Goal: Communication & Community: Answer question/provide support

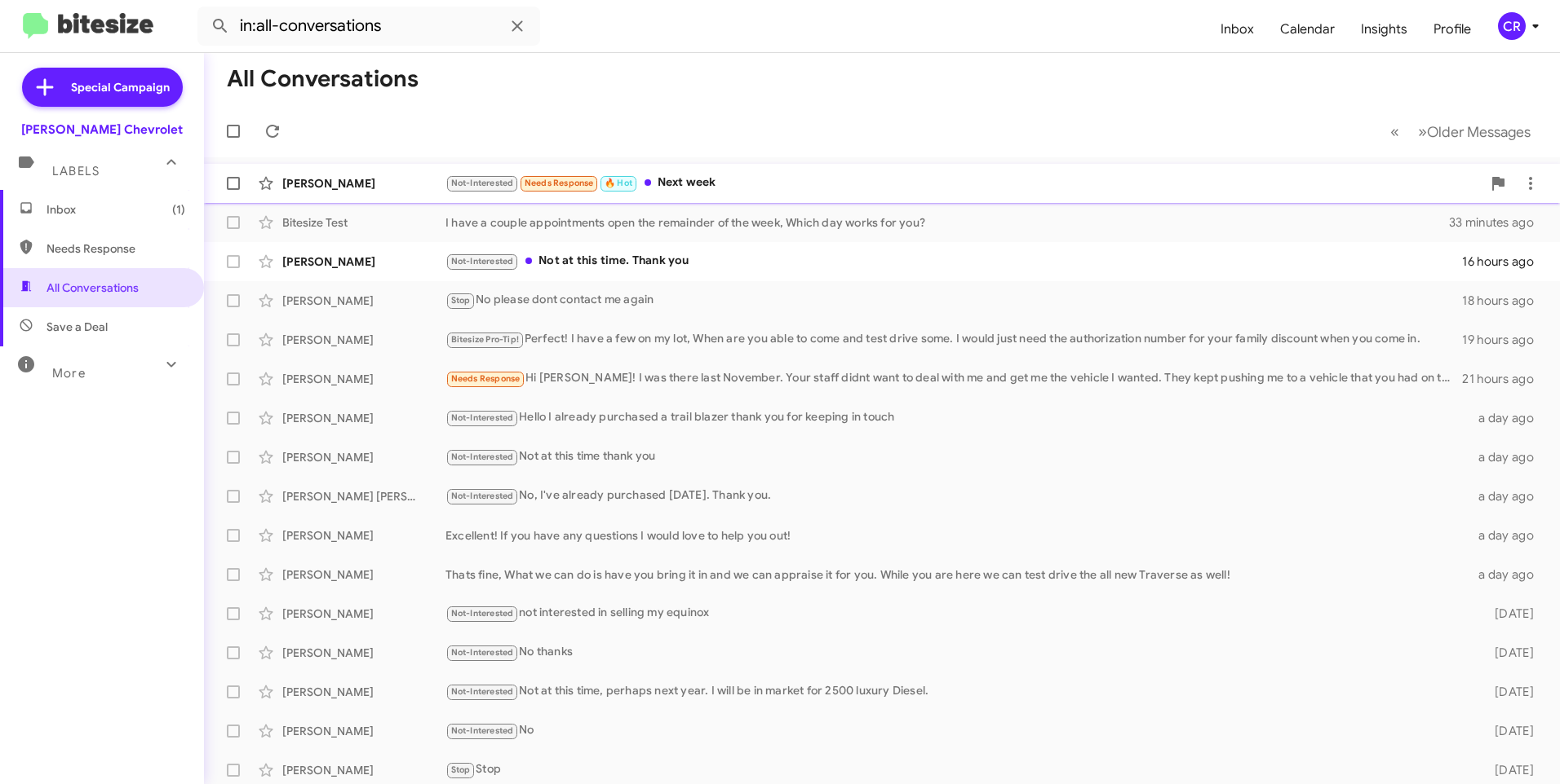
click at [677, 184] on div "Not-Interested Needs Response 🔥 Hot Next week" at bounding box center [964, 182] width 1036 height 19
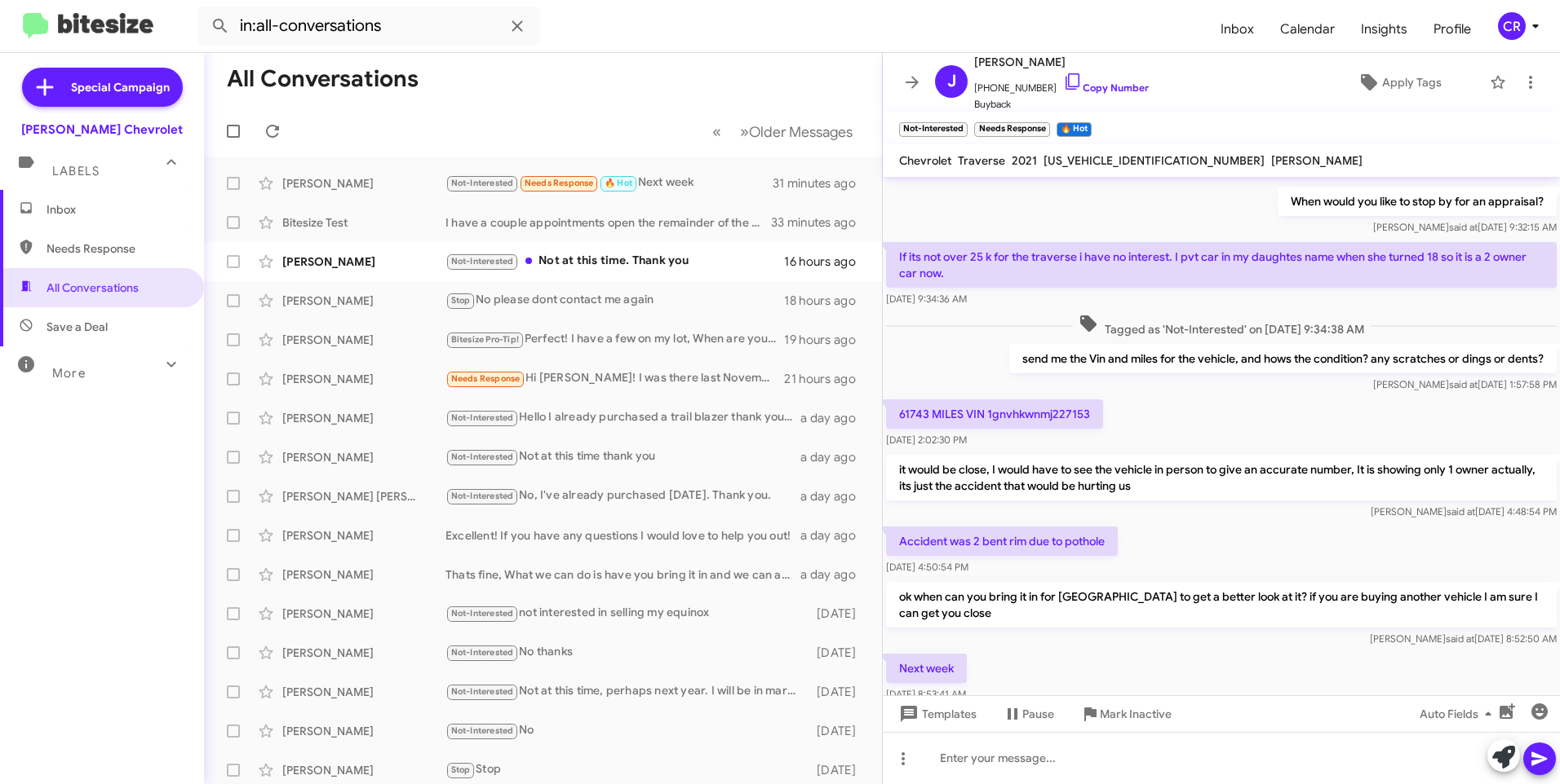
scroll to position [193, 0]
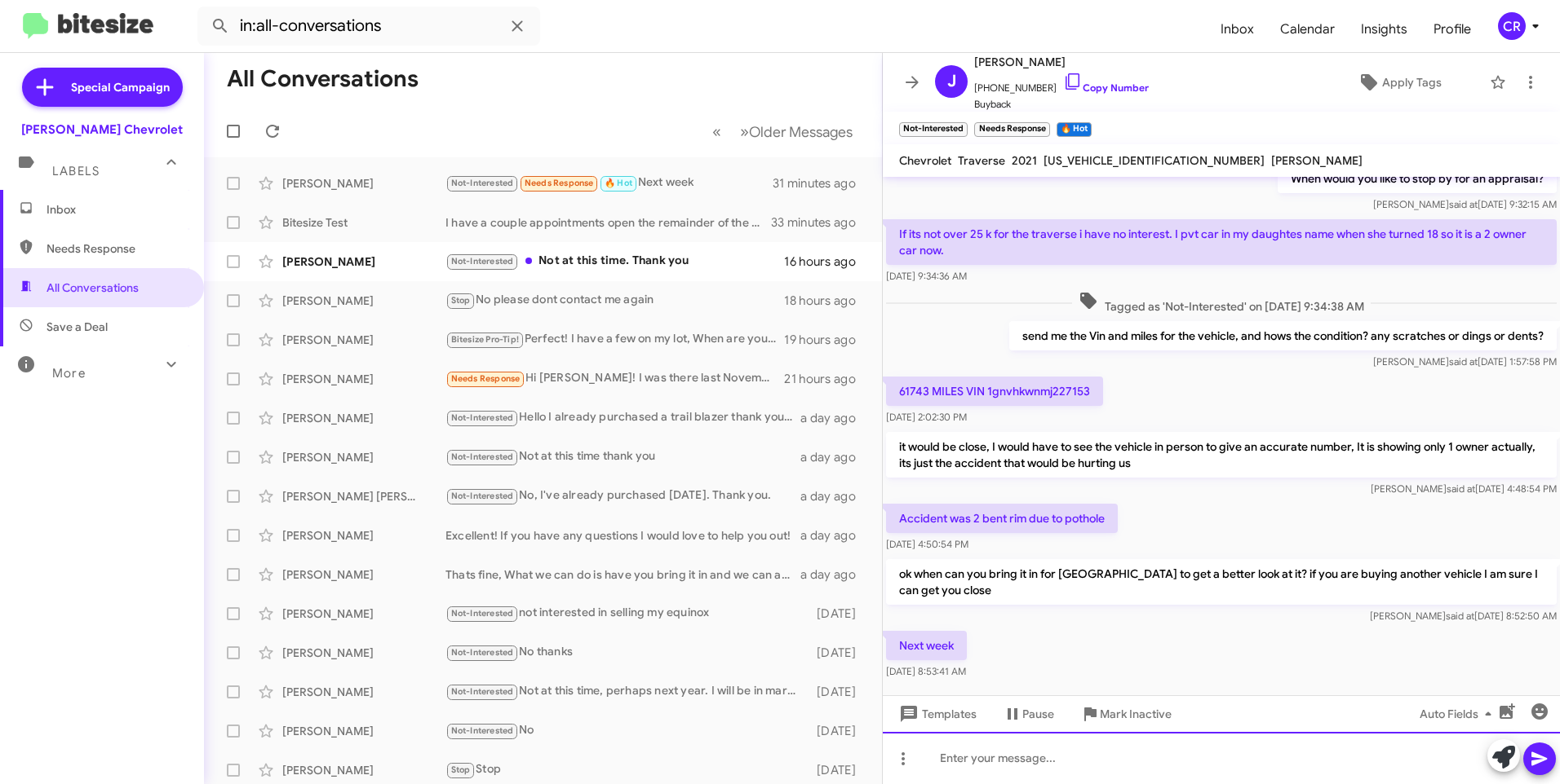
click at [981, 753] on div at bounding box center [1221, 757] width 677 height 52
click at [1533, 765] on icon at bounding box center [1540, 759] width 19 height 19
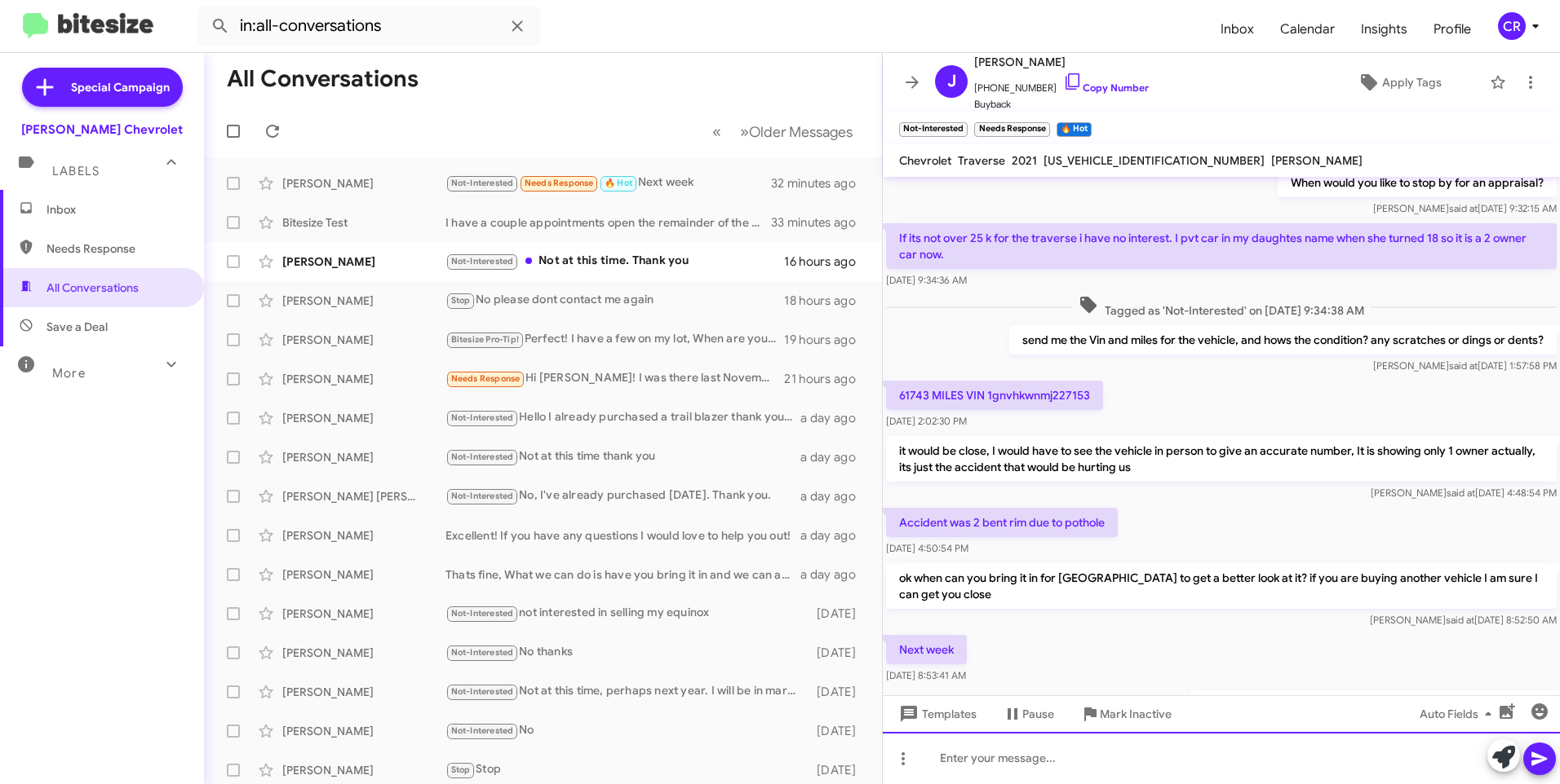
scroll to position [252, 0]
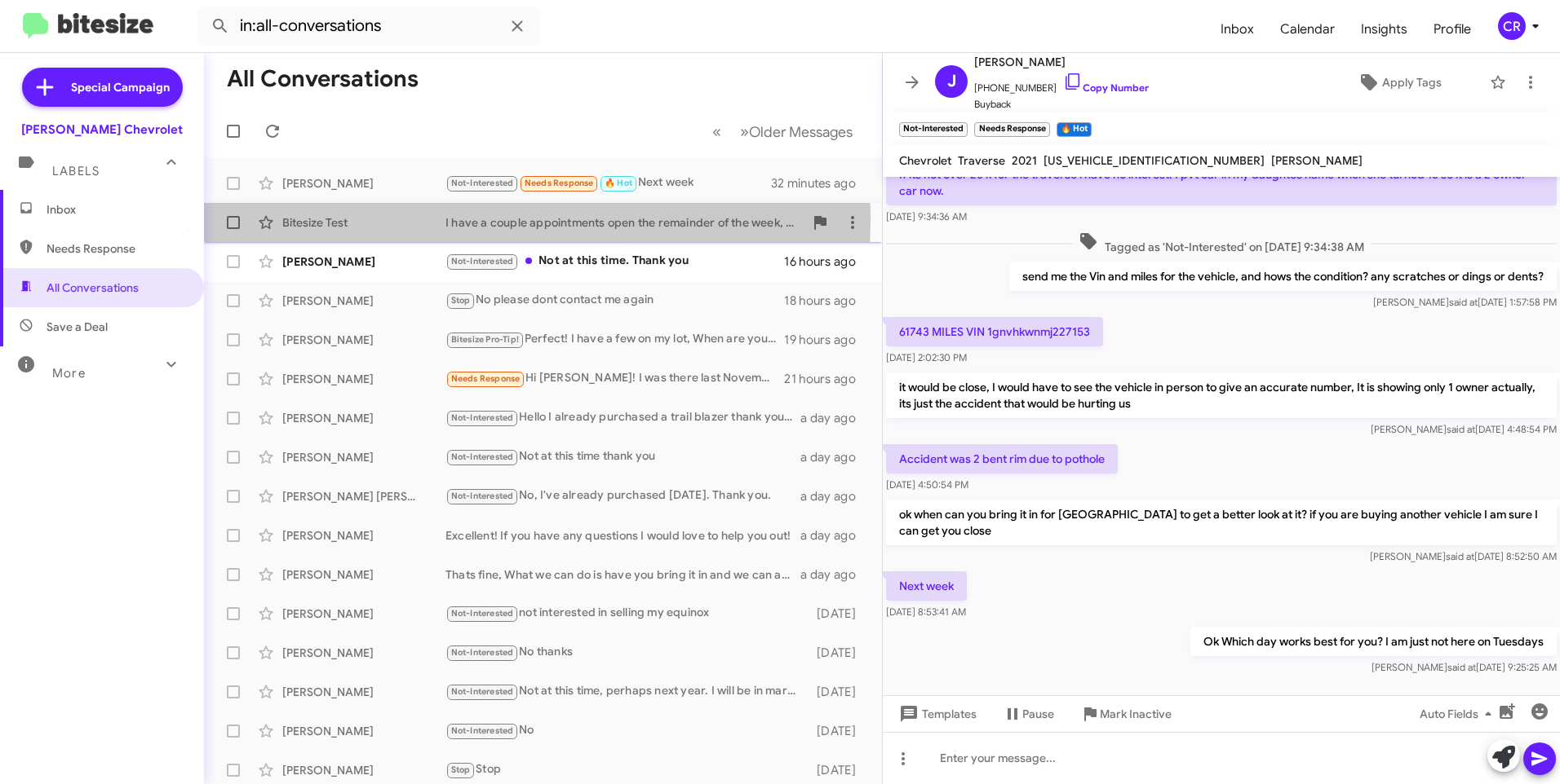
click at [437, 219] on div "Bitesize Test" at bounding box center [363, 223] width 163 height 16
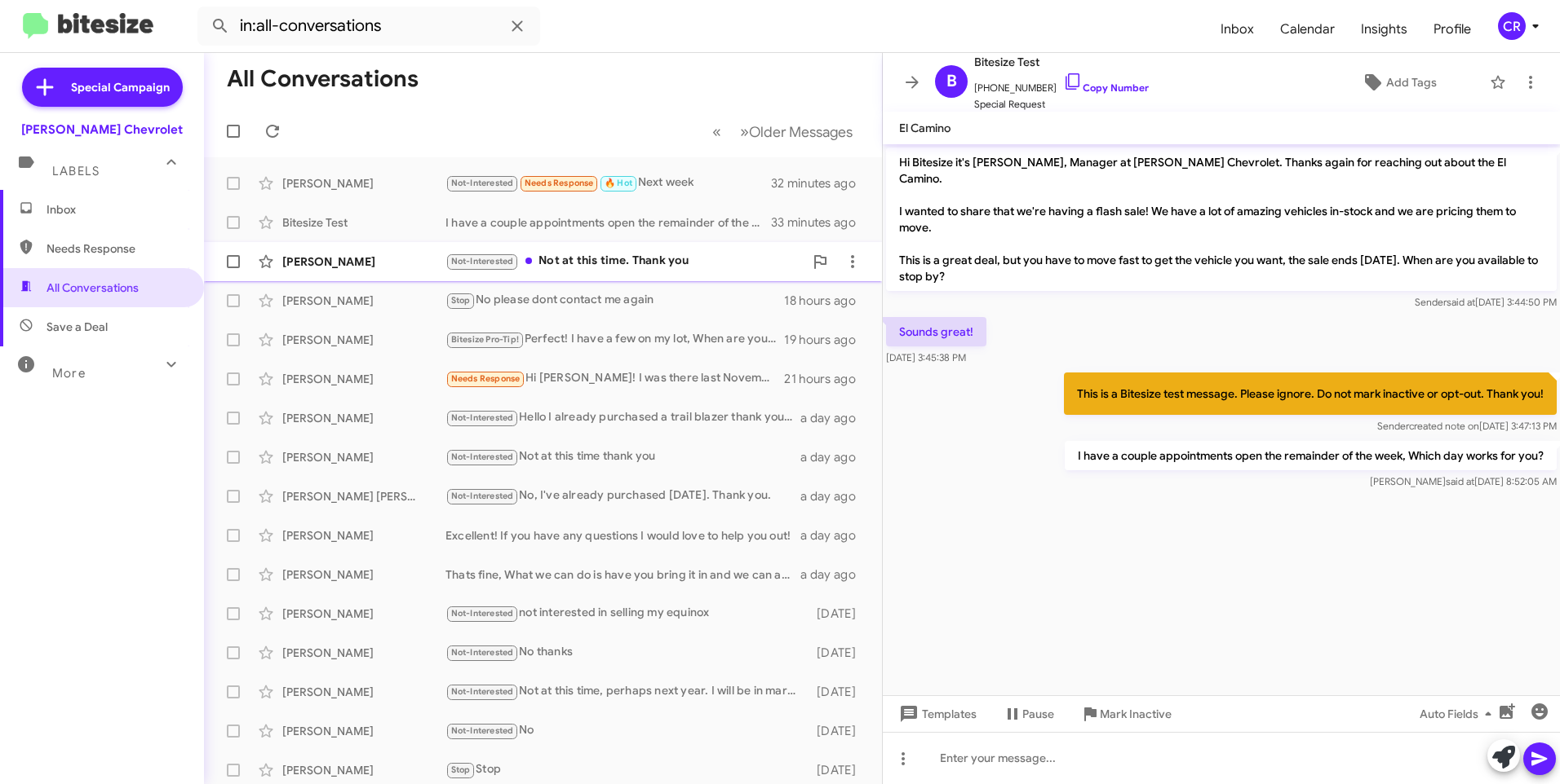
click at [588, 262] on div "Not-Interested Not at this time. Thank you" at bounding box center [624, 261] width 358 height 19
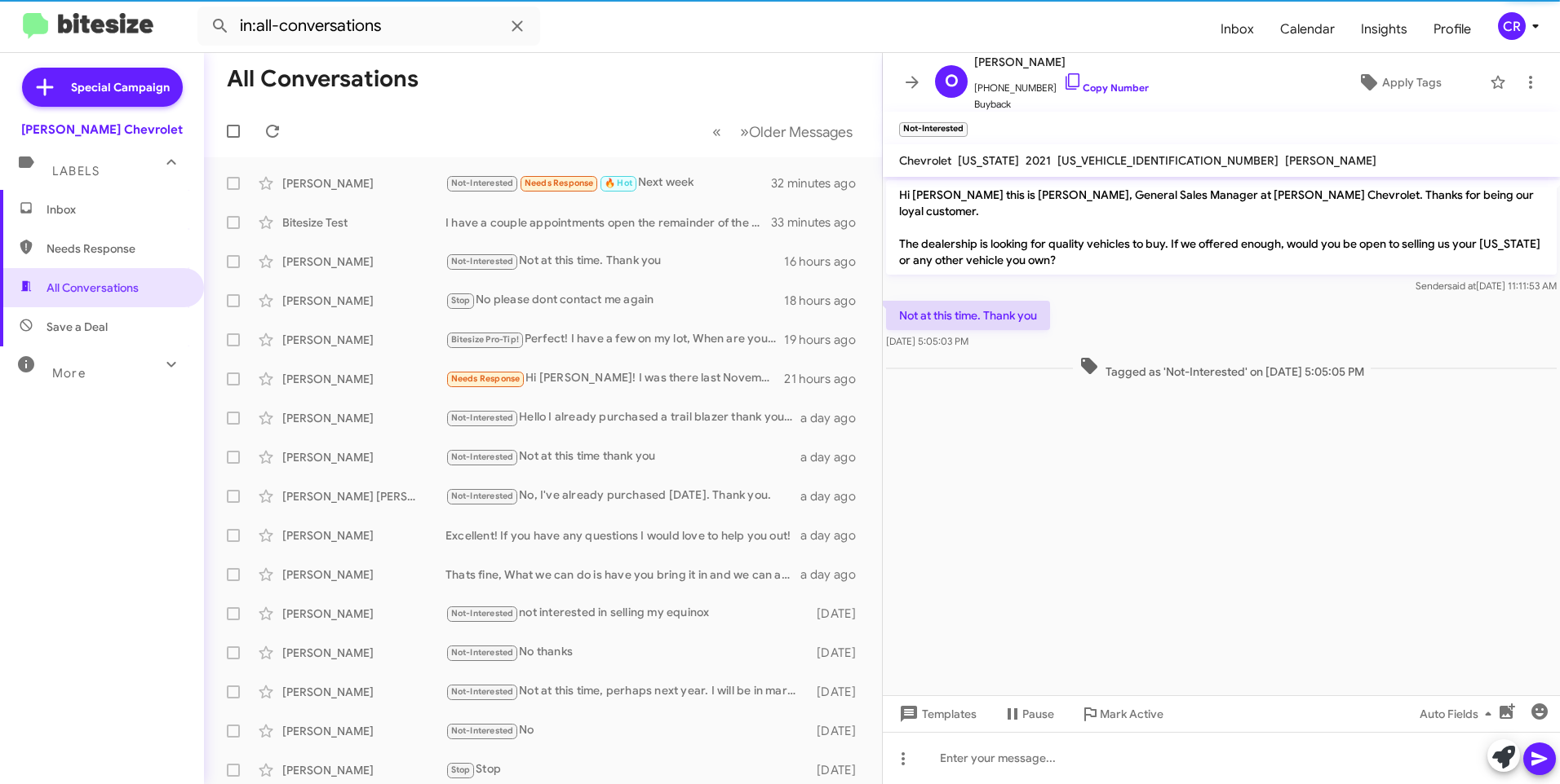
click at [93, 251] on span "Needs Response" at bounding box center [116, 248] width 139 height 16
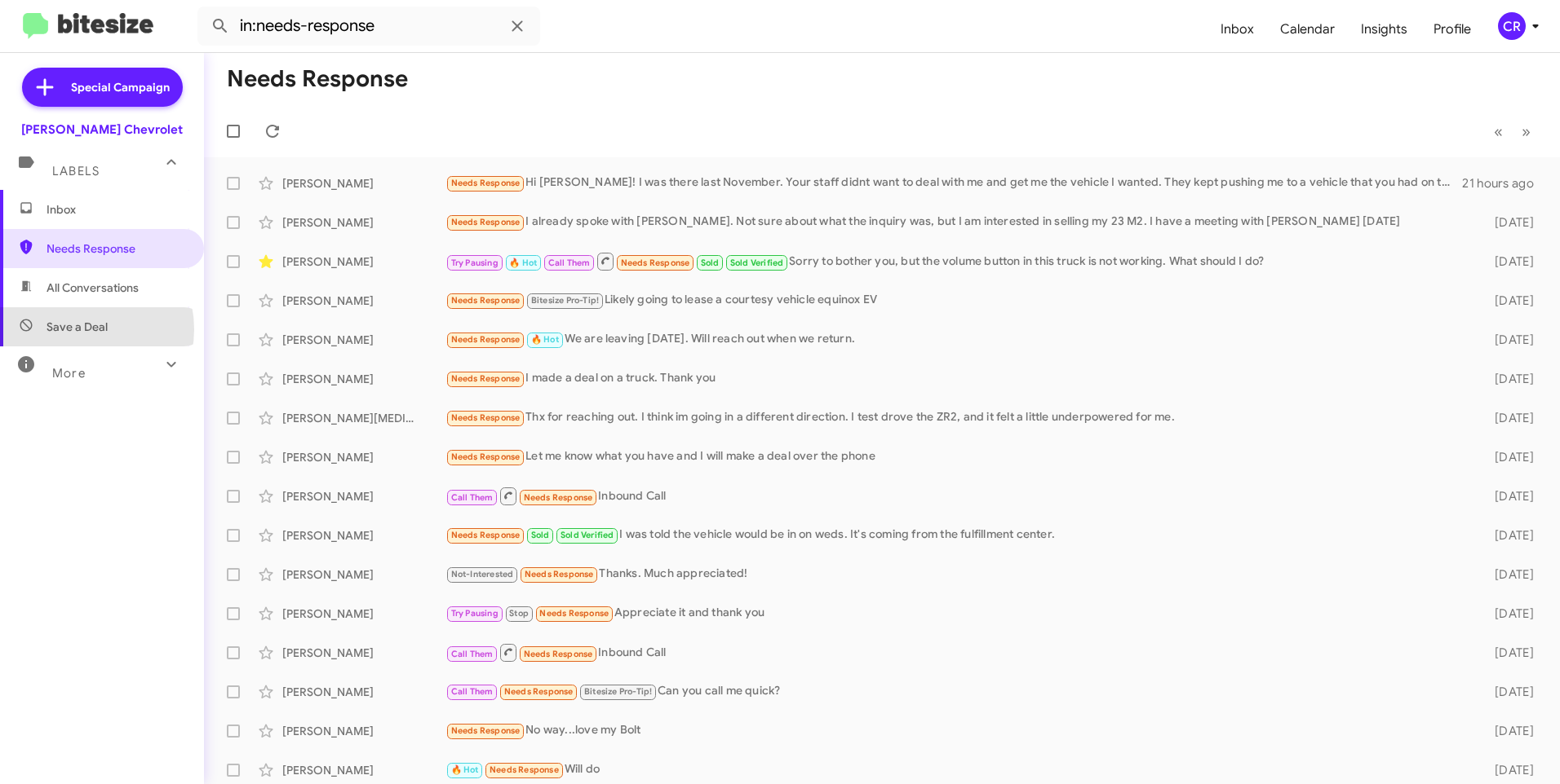
click at [81, 330] on span "Save a Deal" at bounding box center [77, 327] width 61 height 16
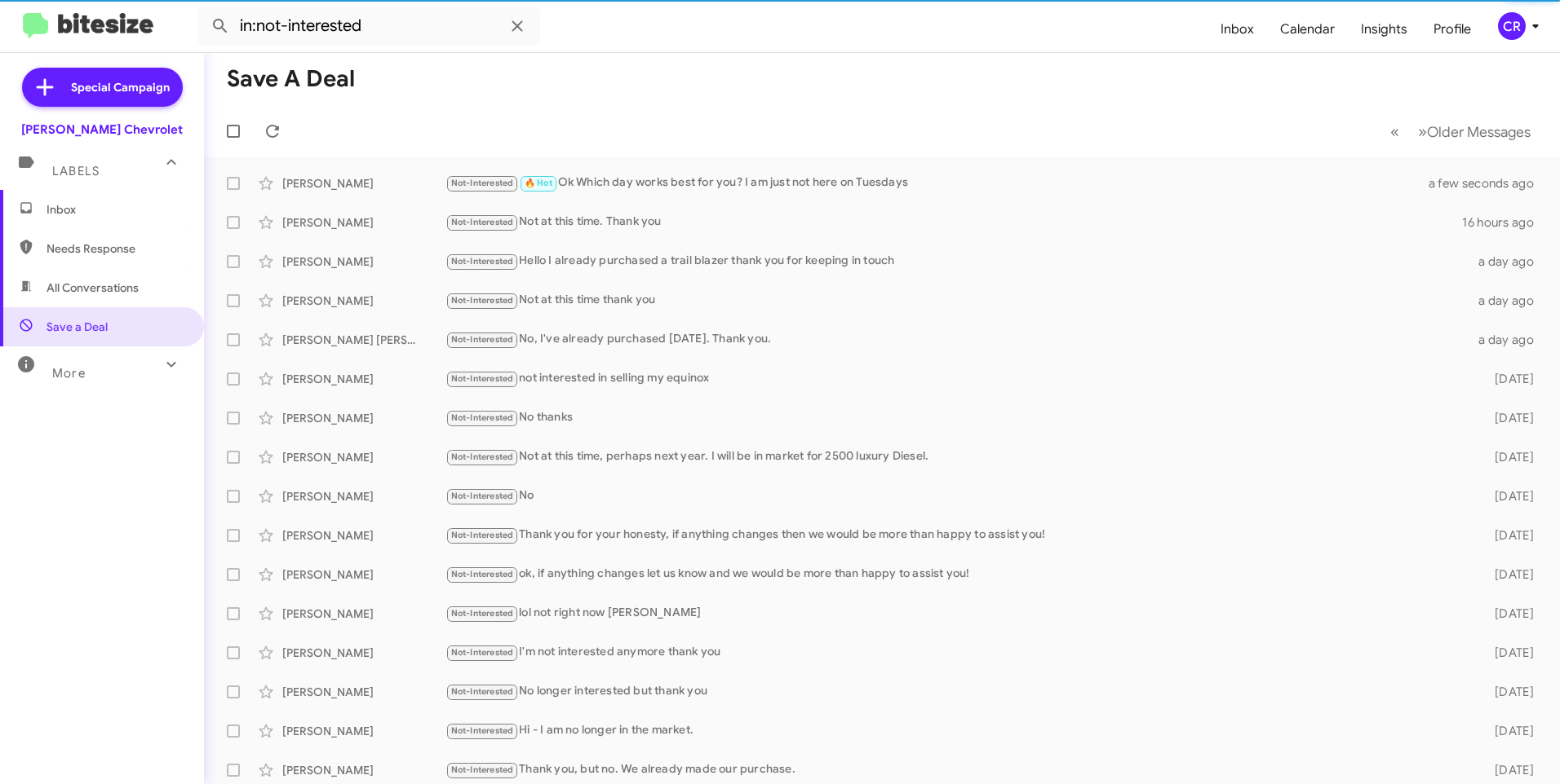
click at [89, 251] on span "Needs Response" at bounding box center [116, 248] width 139 height 16
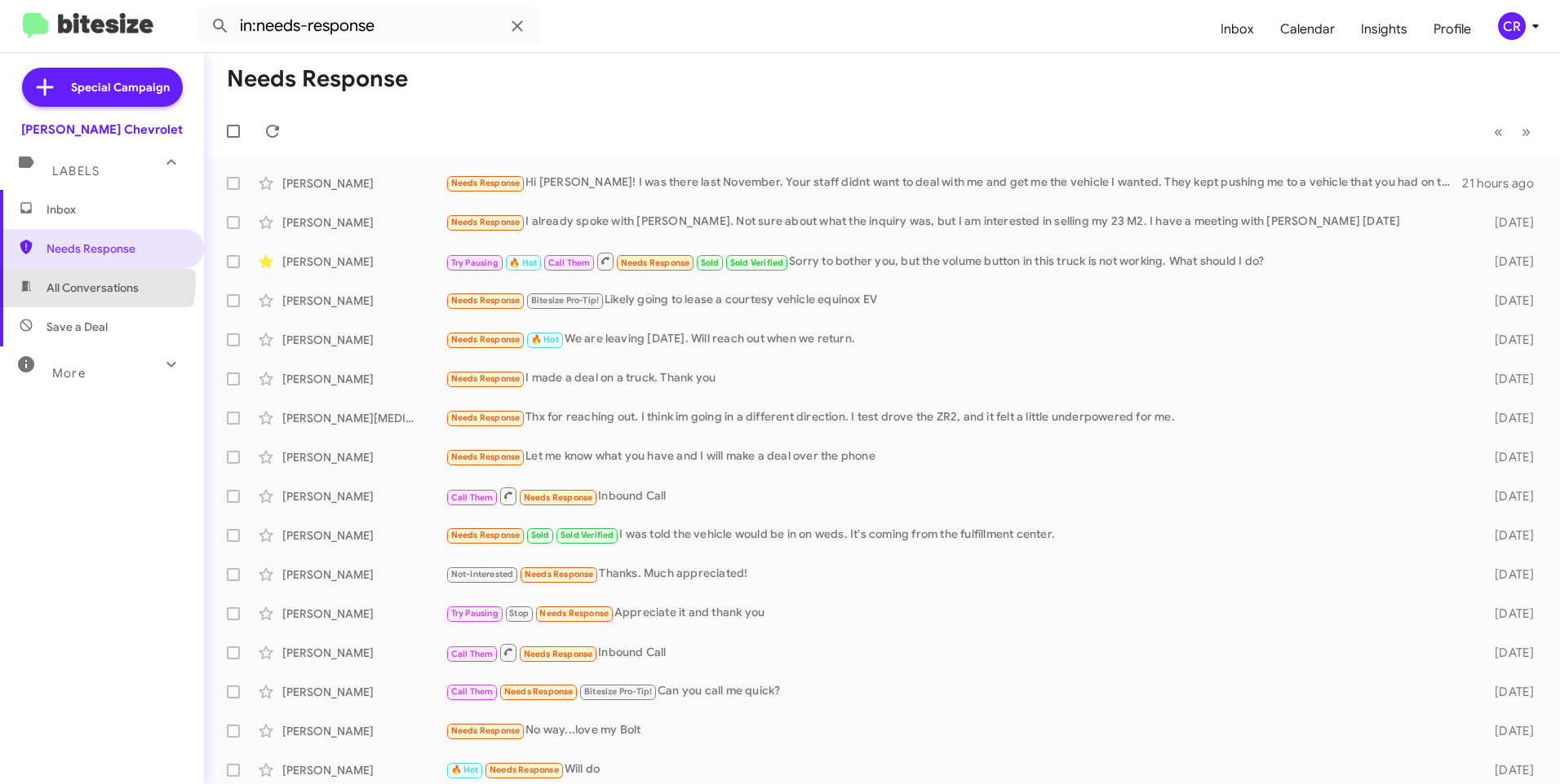
click at [96, 283] on span "All Conversations" at bounding box center [93, 287] width 92 height 16
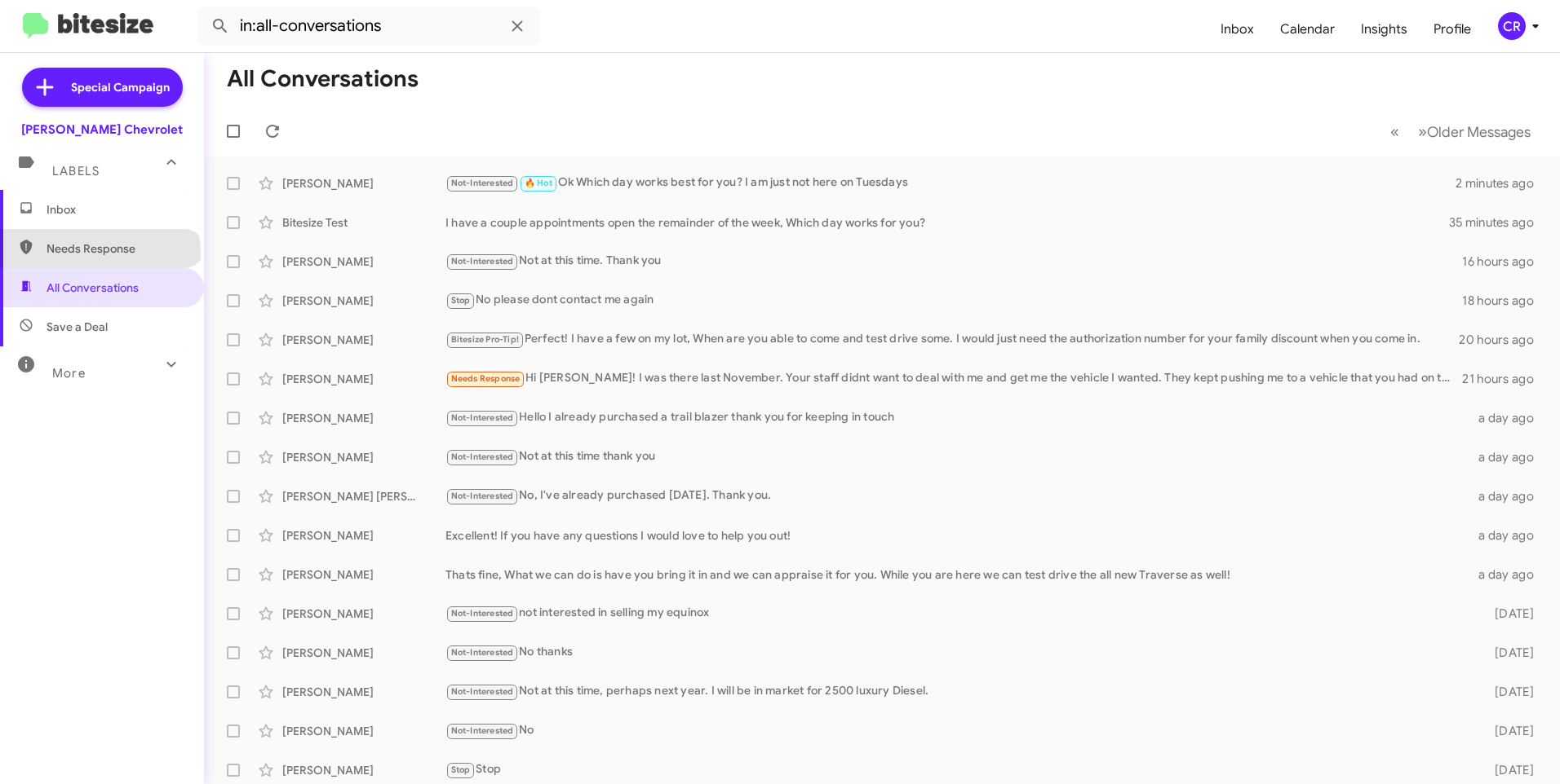
click at [99, 254] on span "Needs Response" at bounding box center [116, 248] width 139 height 16
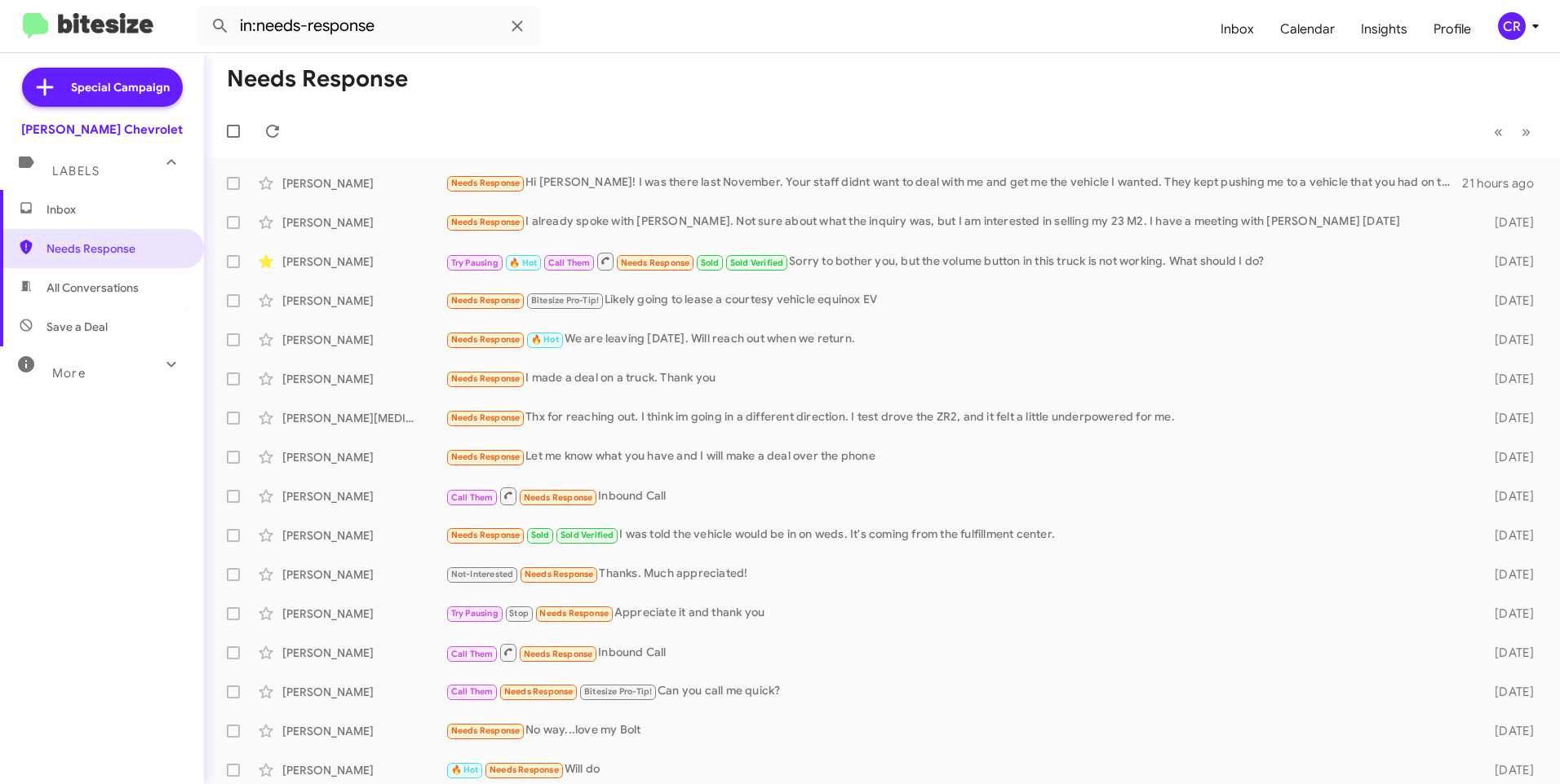
click at [91, 282] on span "All Conversations" at bounding box center [93, 287] width 92 height 16
type input "in:all-conversations"
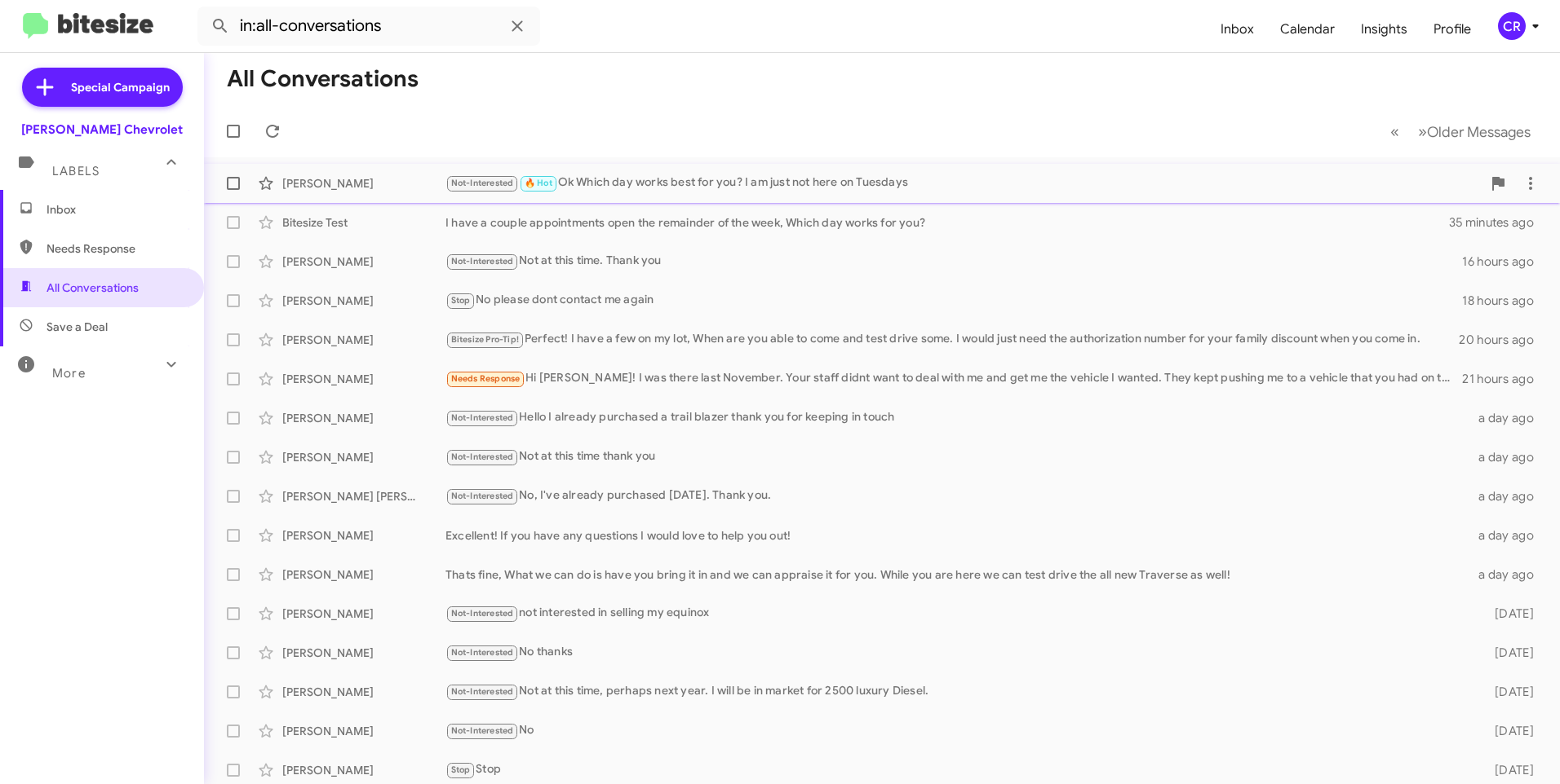
click at [670, 179] on div "Not-Interested 🔥 Hot Ok Which day works best for you? I am just not here on Tue…" at bounding box center [964, 182] width 1036 height 19
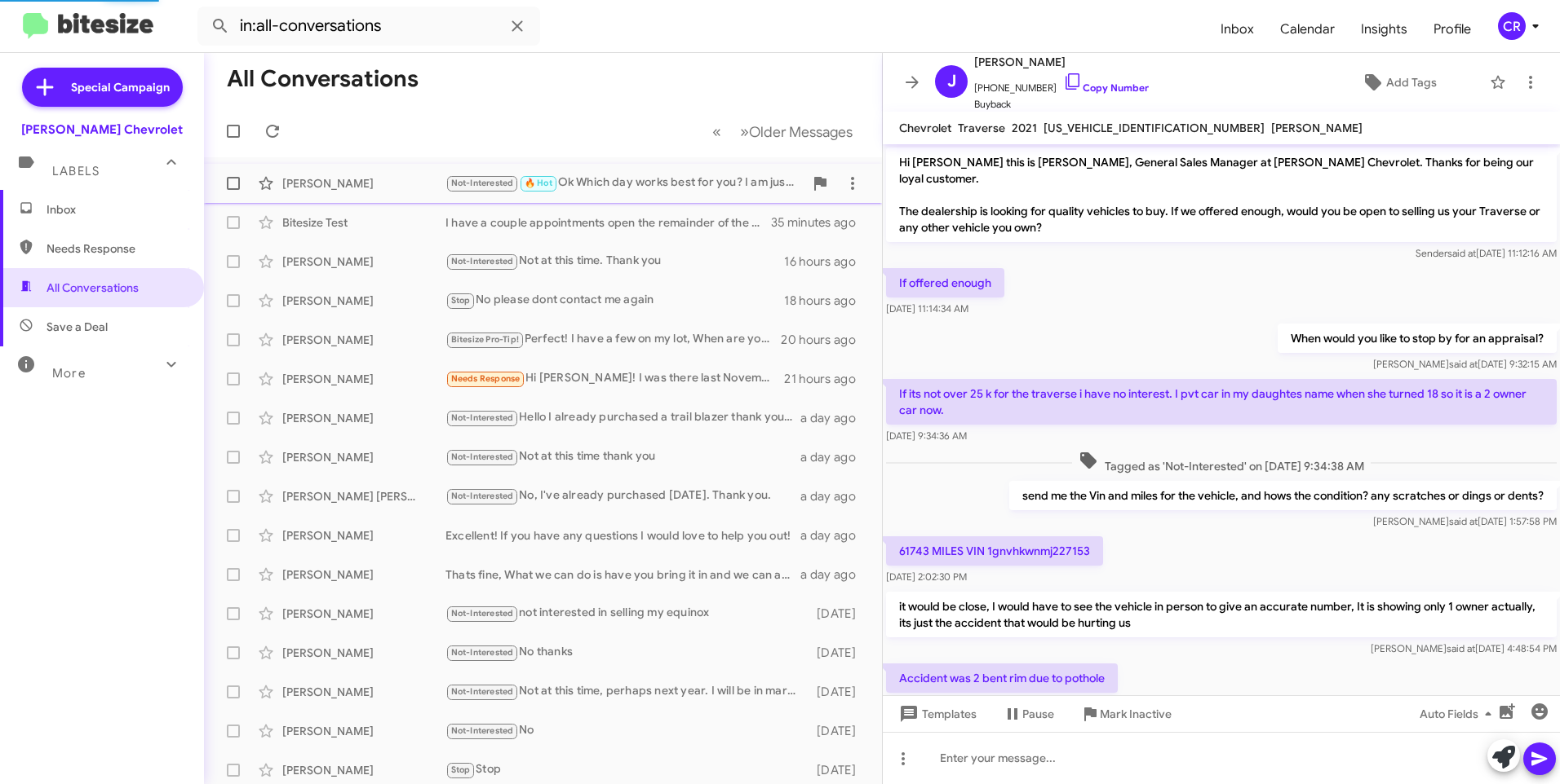
scroll to position [219, 0]
